Goal: Book appointment/travel/reservation

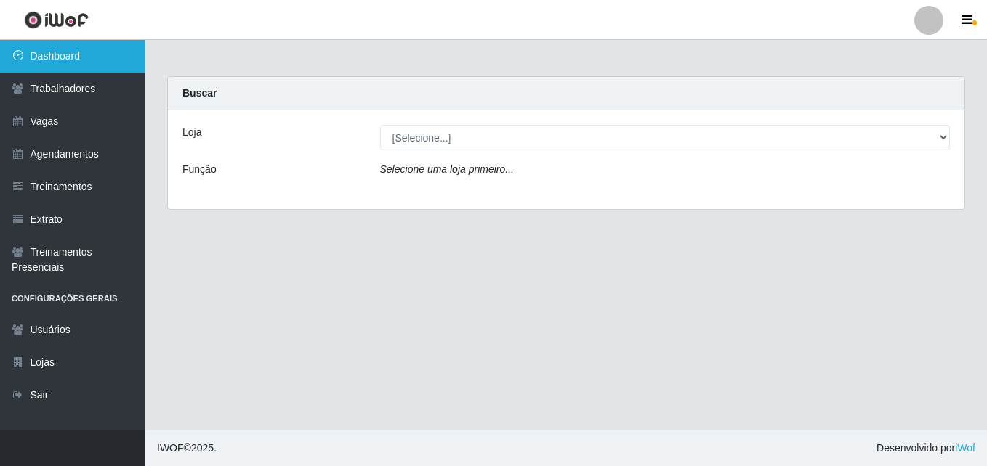
click at [76, 60] on link "Dashboard" at bounding box center [72, 56] width 145 height 33
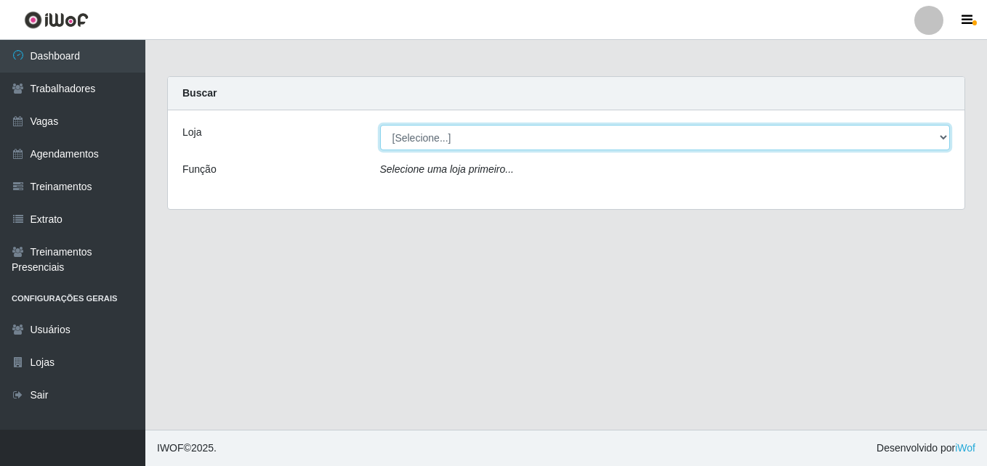
click at [455, 131] on select "[Selecione...] Bemais Supermercados - [GEOGRAPHIC_DATA]" at bounding box center [665, 137] width 570 height 25
select select "250"
click at [380, 125] on select "[Selecione...] Bemais Supermercados - [GEOGRAPHIC_DATA]" at bounding box center [665, 137] width 570 height 25
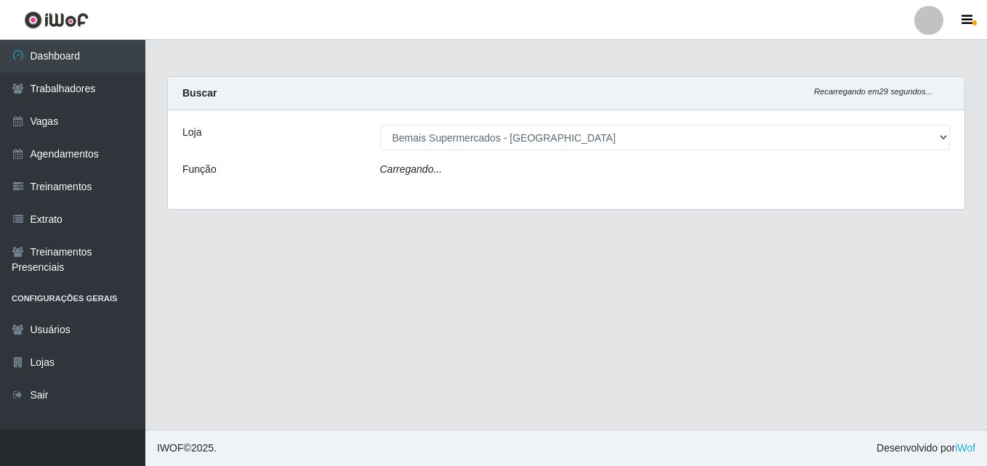
click at [454, 169] on div "Carregando..." at bounding box center [665, 172] width 592 height 21
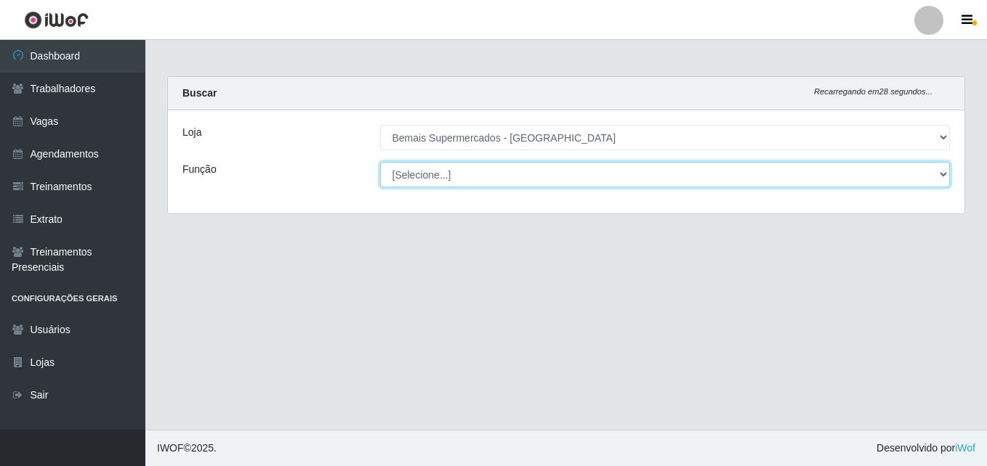
click at [453, 169] on select "[Selecione...] ASG ASG + ASG ++ Auxiliar de Estacionamento Auxiliar de Estacion…" at bounding box center [665, 174] width 570 height 25
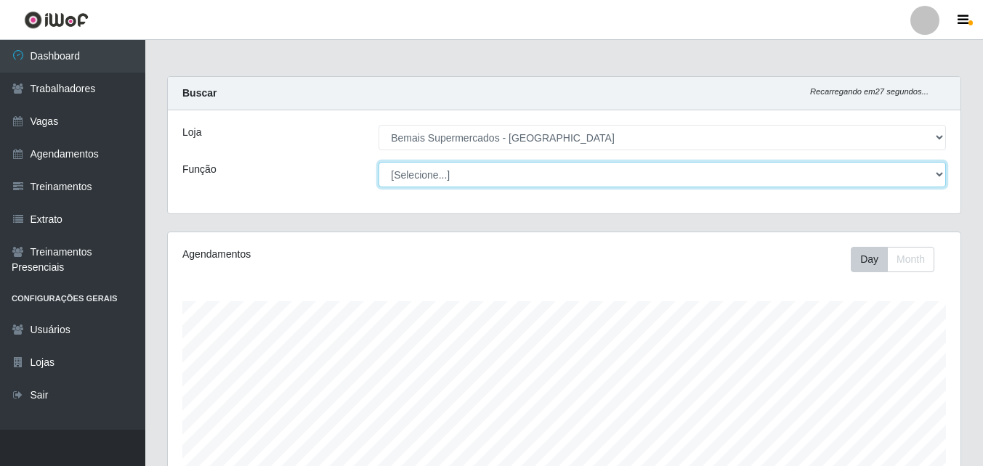
scroll to position [301, 793]
select select "116"
click at [378, 162] on select "[Selecione...] ASG ASG + ASG ++ Auxiliar de Estacionamento Auxiliar de Estacion…" at bounding box center [661, 174] width 567 height 25
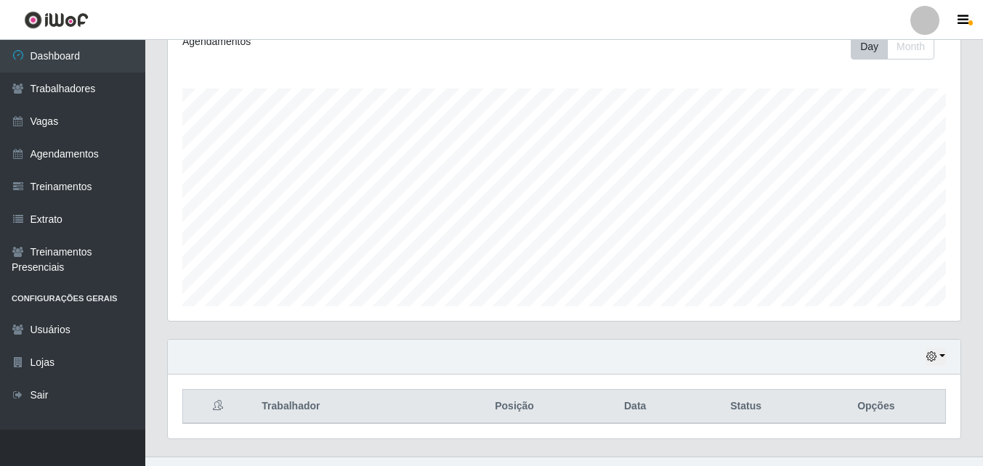
scroll to position [240, 0]
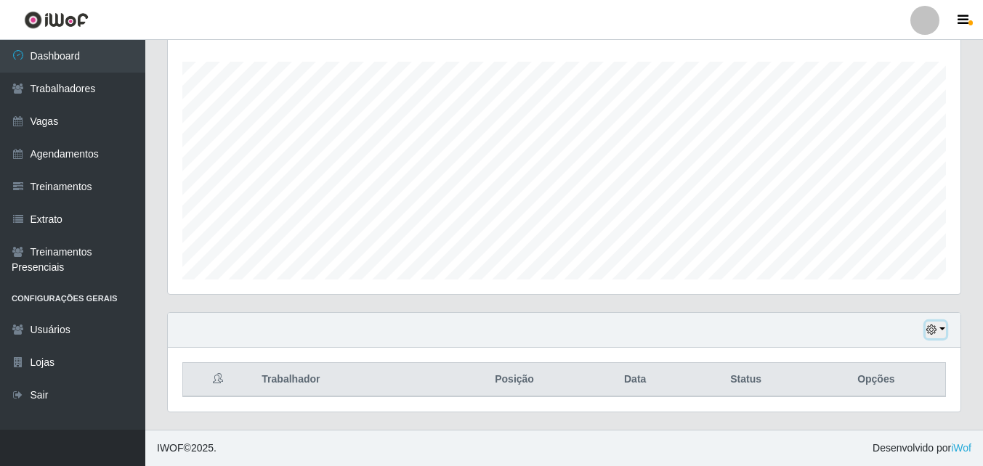
click at [944, 327] on button "button" at bounding box center [936, 330] width 20 height 17
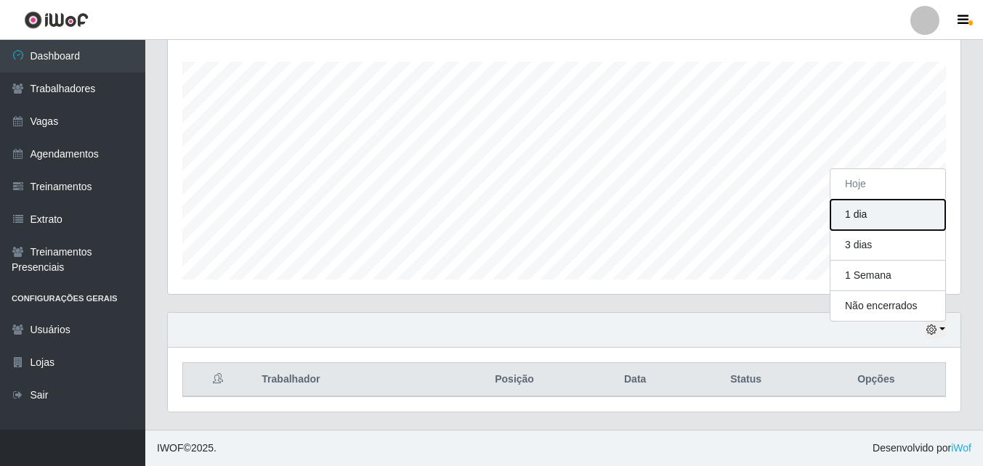
click at [876, 216] on button "1 dia" at bounding box center [887, 215] width 115 height 31
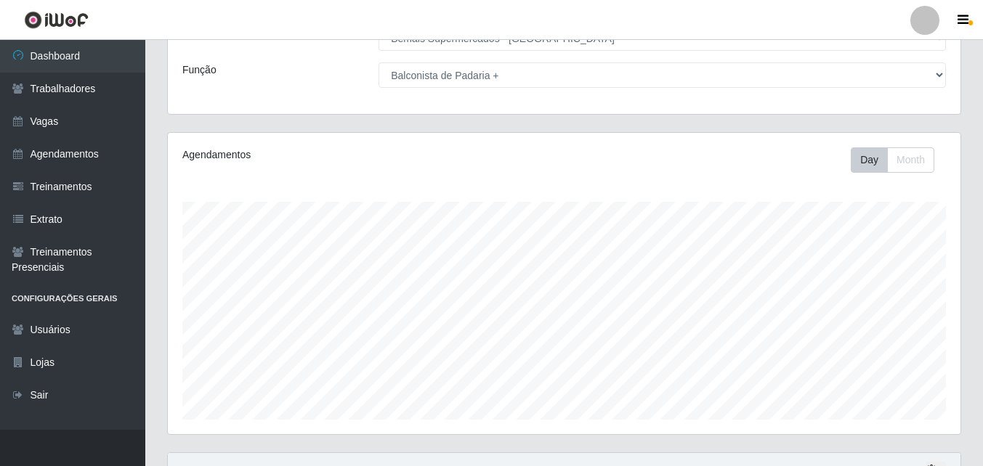
scroll to position [240, 0]
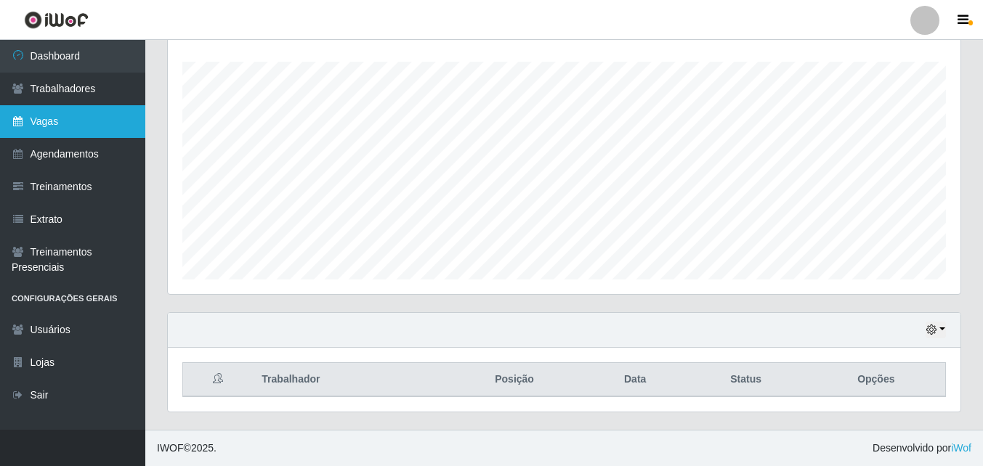
click at [69, 123] on link "Vagas" at bounding box center [72, 121] width 145 height 33
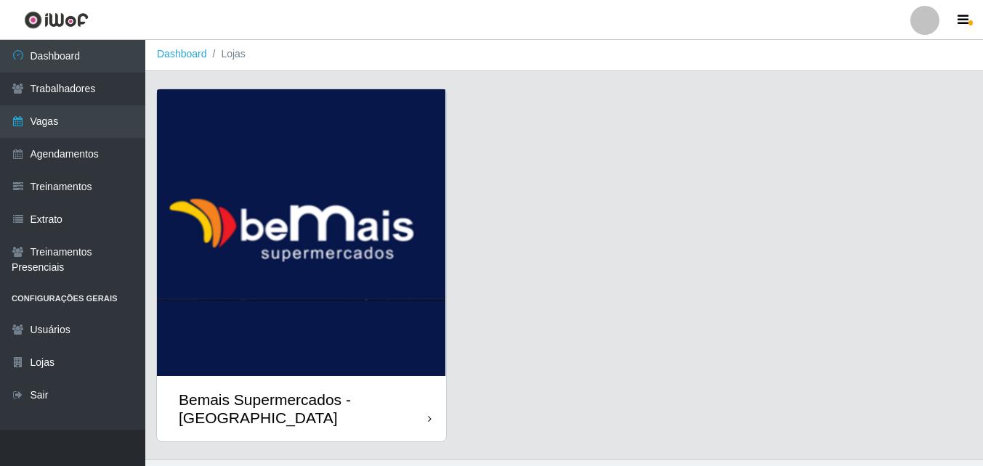
scroll to position [32, 0]
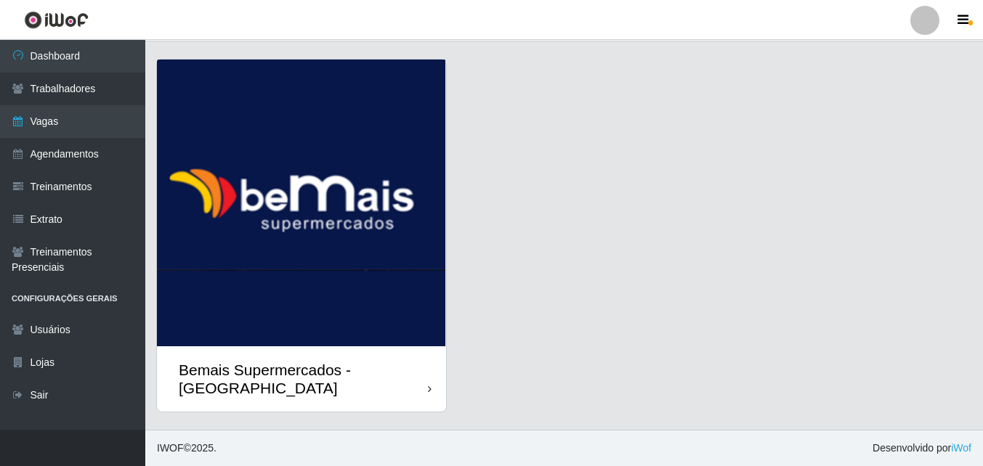
click at [416, 336] on img at bounding box center [301, 203] width 289 height 287
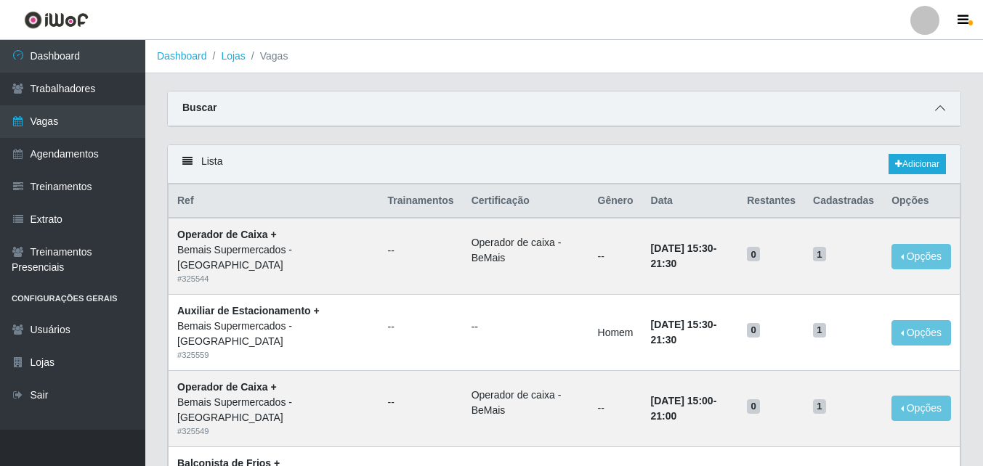
click at [937, 106] on icon at bounding box center [940, 108] width 10 height 10
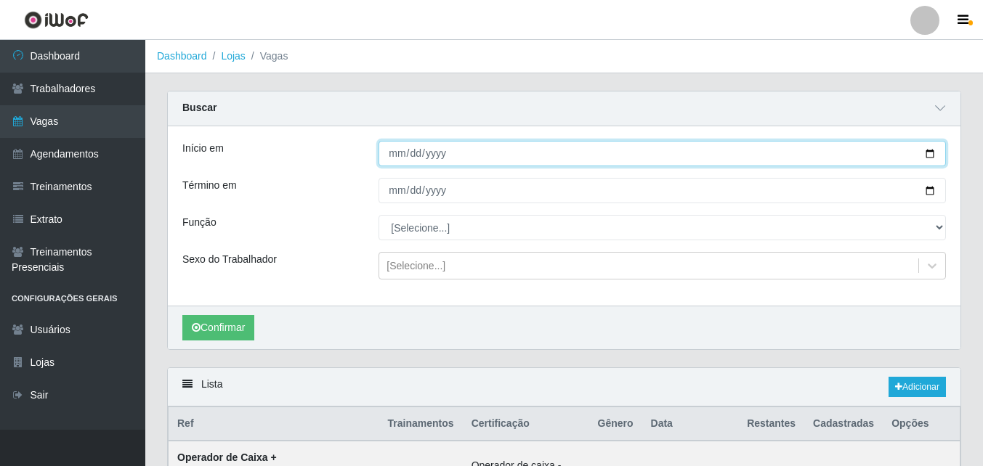
click at [928, 154] on input "Início em" at bounding box center [661, 153] width 567 height 25
click at [928, 155] on input "Início em" at bounding box center [661, 153] width 567 height 25
type input "[DATE]"
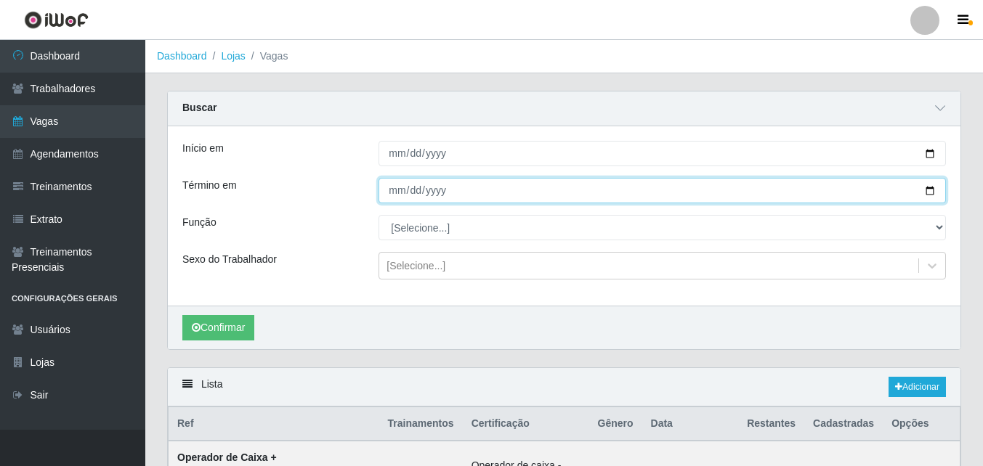
click at [931, 193] on input "Término em" at bounding box center [661, 190] width 567 height 25
type input "[DATE]"
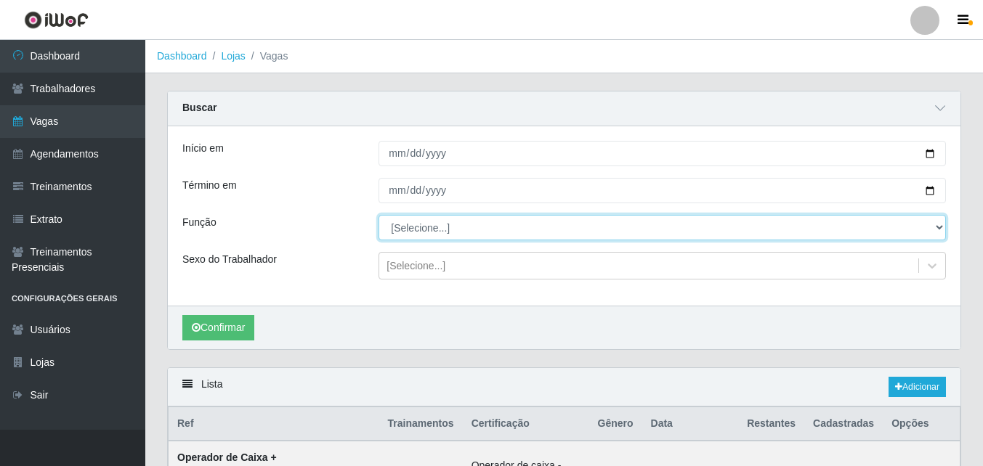
click at [432, 232] on select "[Selecione...] ASG ASG + ASG ++ Auxiliar de Estacionamento Auxiliar de Estacion…" at bounding box center [661, 227] width 567 height 25
select select "115"
click at [378, 216] on select "[Selecione...] ASG ASG + ASG ++ Auxiliar de Estacionamento Auxiliar de Estacion…" at bounding box center [661, 227] width 567 height 25
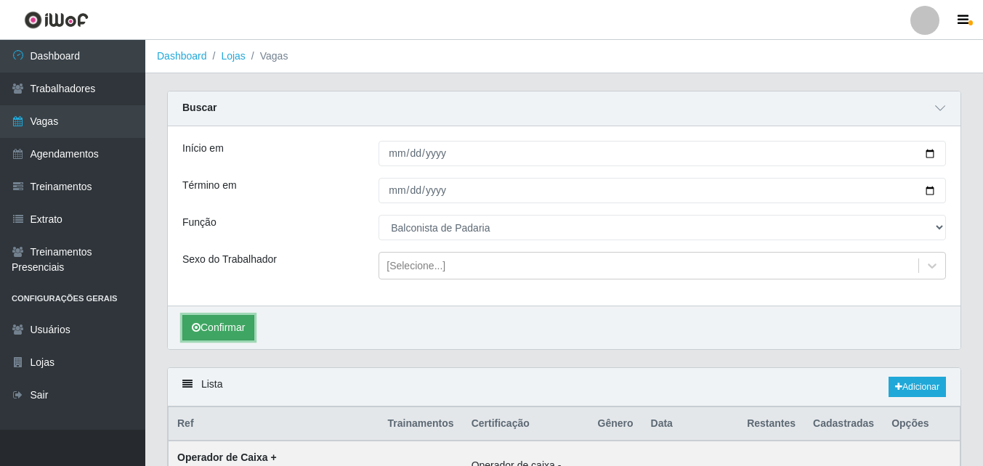
click at [231, 325] on button "Confirmar" at bounding box center [218, 327] width 72 height 25
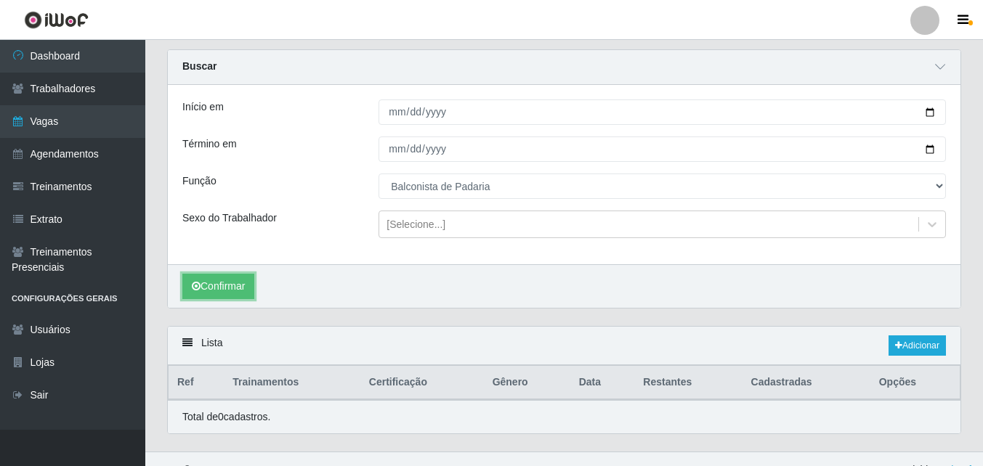
scroll to position [64, 0]
